Goal: Task Accomplishment & Management: Complete application form

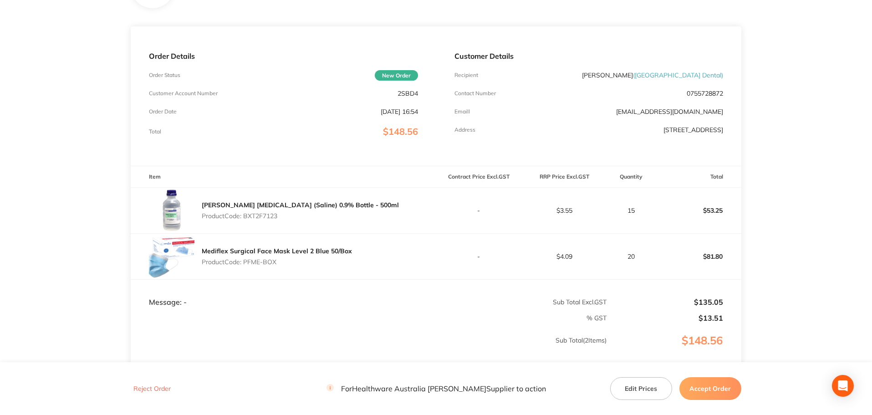
scroll to position [90, 0]
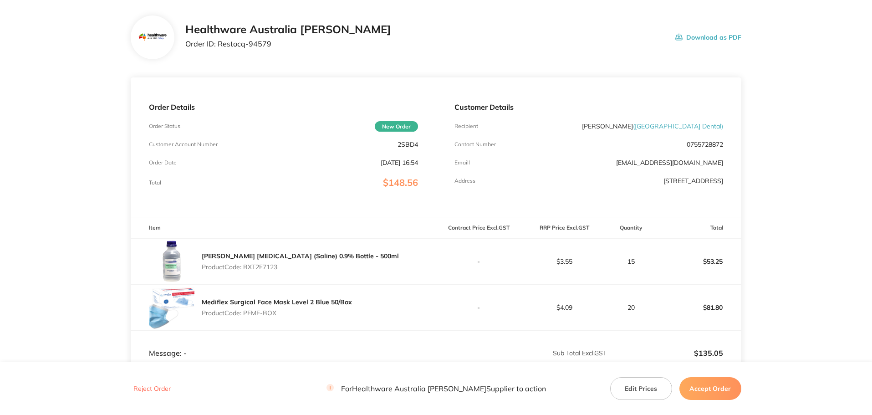
scroll to position [46, 0]
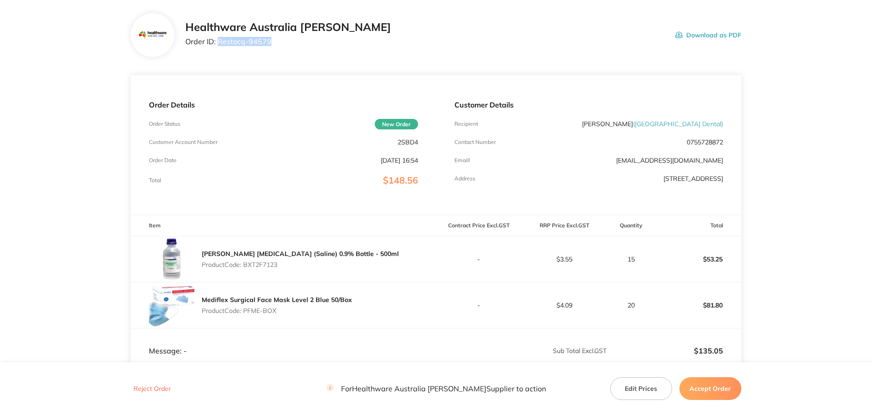
drag, startPoint x: 274, startPoint y: 44, endPoint x: 219, endPoint y: 46, distance: 55.1
click at [219, 46] on p "Order ID: Restocq- 94579" at bounding box center [288, 41] width 206 height 8
copy p "Restocq- 94579"
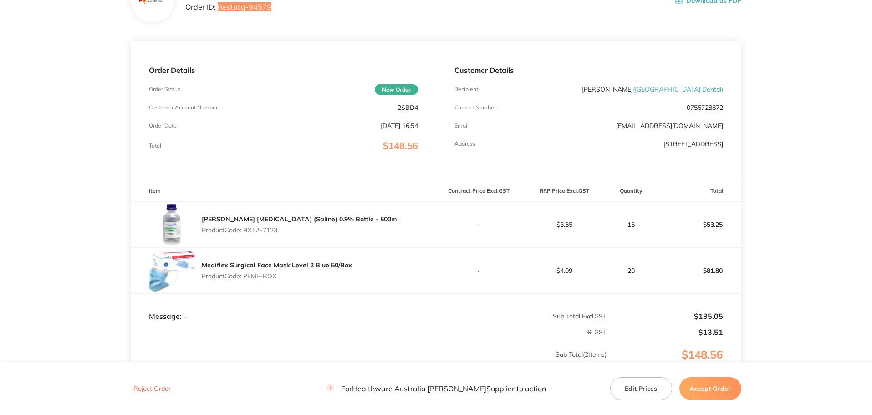
scroll to position [137, 0]
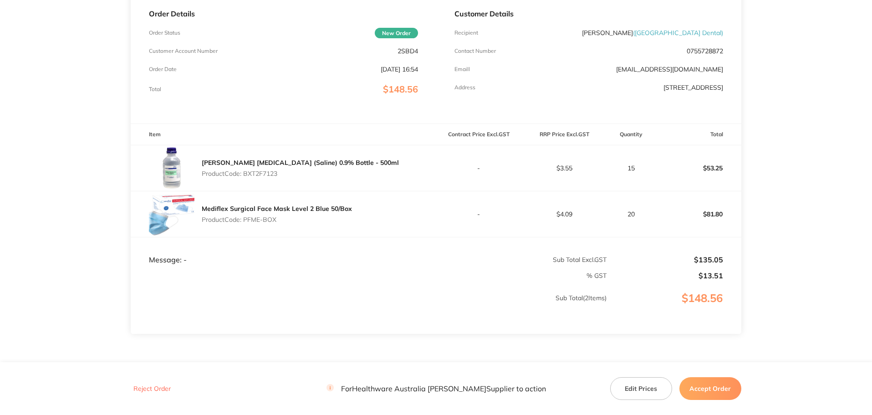
click at [268, 175] on p "Product Code: BXT2F7123" at bounding box center [300, 173] width 197 height 7
copy p "BXT2F7123"
drag, startPoint x: 273, startPoint y: 221, endPoint x: 246, endPoint y: 222, distance: 27.3
click at [246, 222] on p "Product Code: PFME-BOX" at bounding box center [277, 219] width 150 height 7
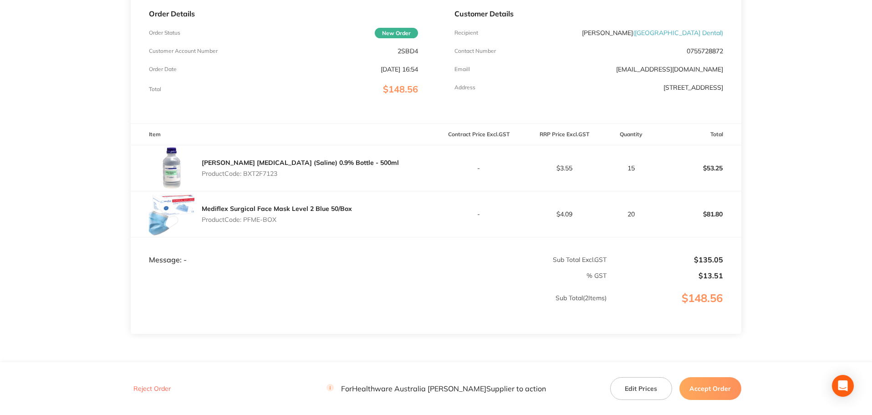
copy p "PFME-BOX"
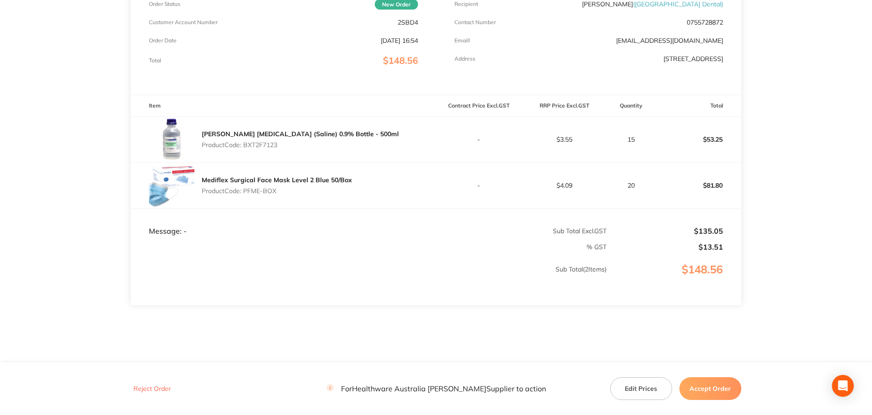
scroll to position [181, 0]
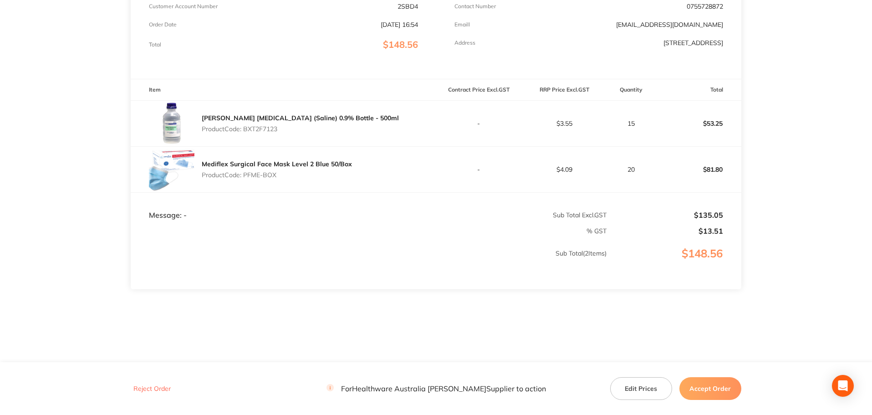
click at [717, 383] on button "Accept Order" at bounding box center [711, 388] width 62 height 23
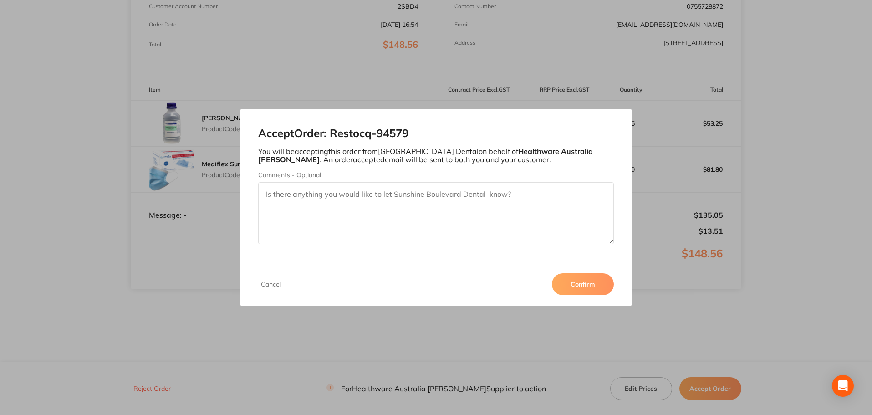
click at [582, 280] on button "Confirm" at bounding box center [583, 284] width 62 height 22
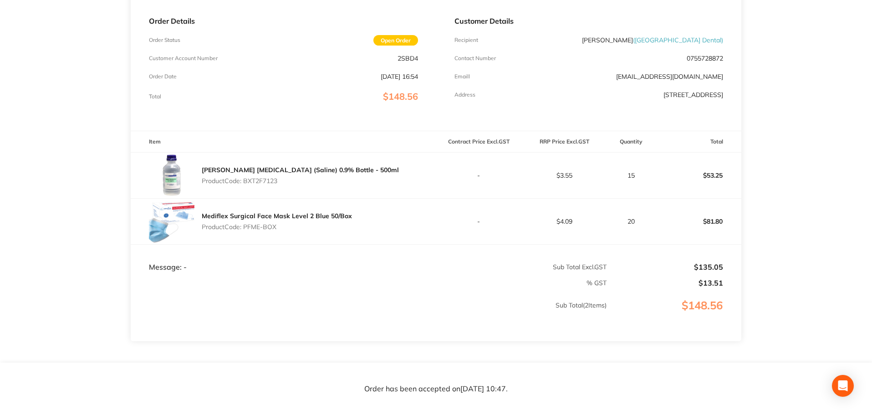
scroll to position [181, 0]
